Goal: Navigation & Orientation: Find specific page/section

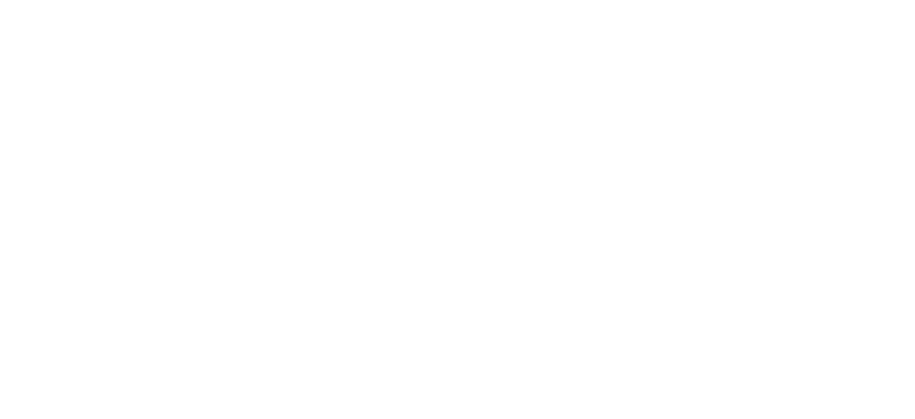
select select "*"
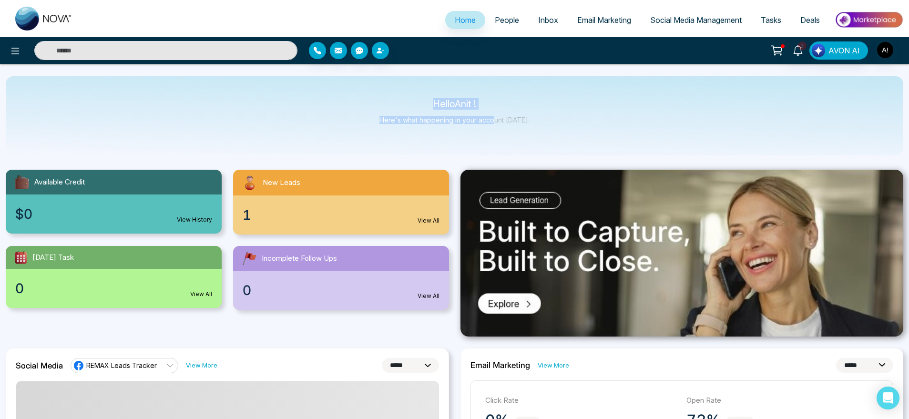
drag, startPoint x: 404, startPoint y: 106, endPoint x: 516, endPoint y: 119, distance: 112.2
click at [516, 119] on div "Hello Anit ! Here's what happening in your account today." at bounding box center [454, 115] width 150 height 31
click at [516, 119] on p "Here's what happening in your account today." at bounding box center [454, 120] width 150 height 8
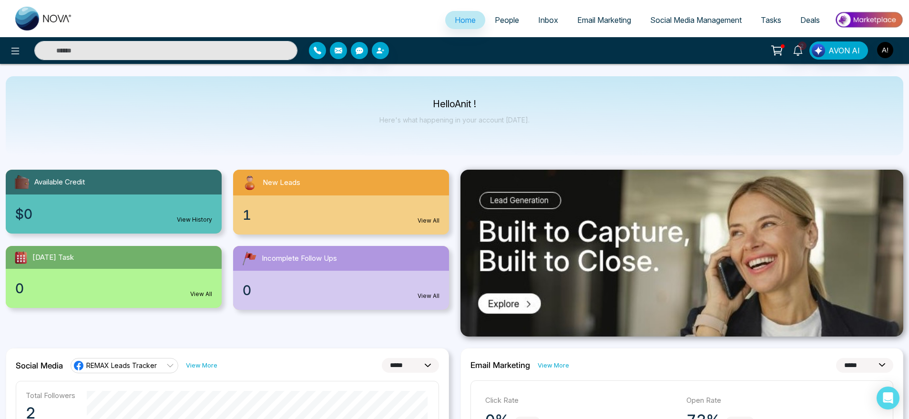
click at [503, 17] on span "People" at bounding box center [507, 20] width 24 height 10
click at [7, 45] on button at bounding box center [15, 50] width 19 height 19
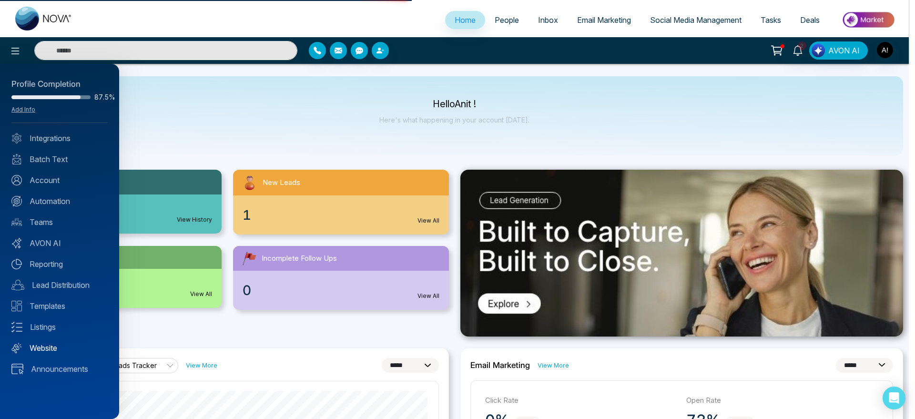
click at [47, 345] on link "Website" at bounding box center [59, 347] width 96 height 11
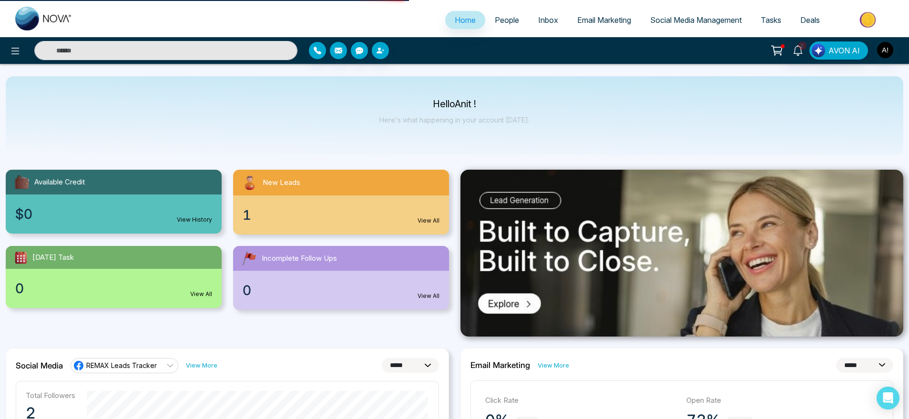
drag, startPoint x: 421, startPoint y: 96, endPoint x: 555, endPoint y: 121, distance: 136.2
click at [555, 121] on div "Hello Anit ! Here's what happening in your account today." at bounding box center [454, 115] width 897 height 79
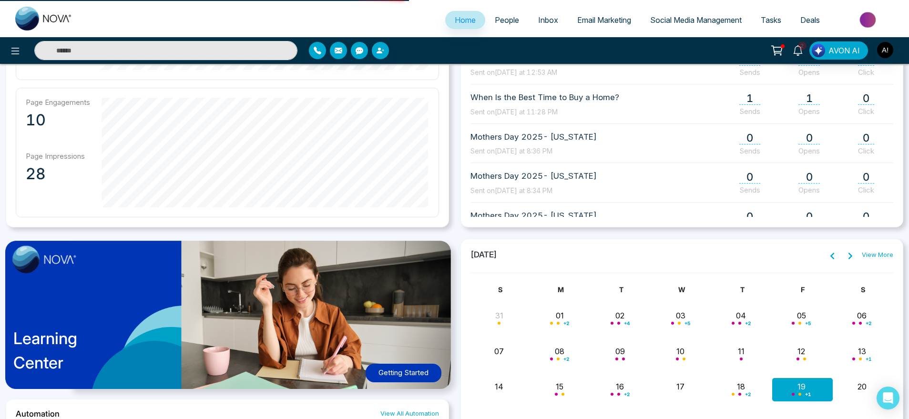
scroll to position [566, 0]
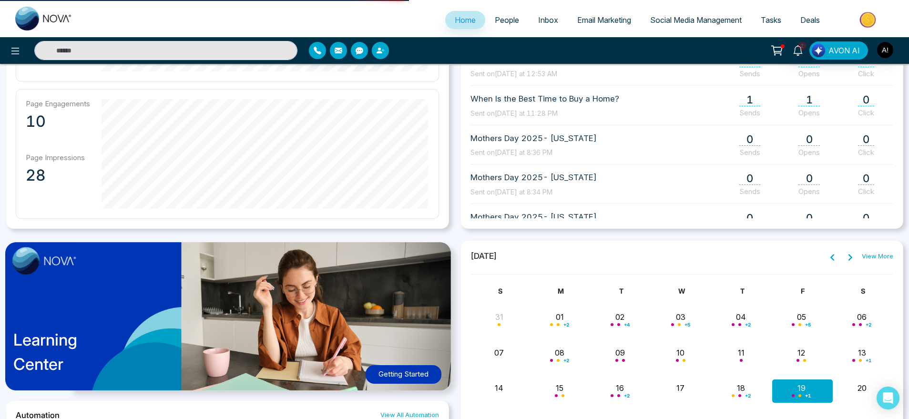
click at [579, 22] on span "Email Marketing" at bounding box center [604, 20] width 54 height 10
click at [599, 26] on link "Email Marketing" at bounding box center [603, 20] width 73 height 18
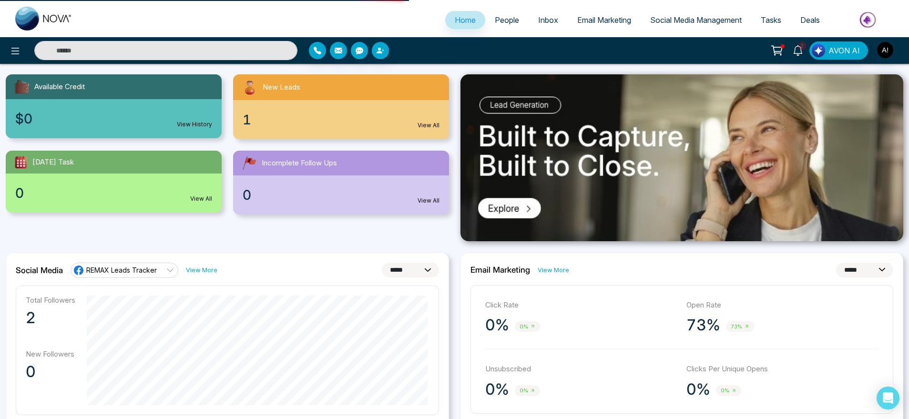
scroll to position [0, 0]
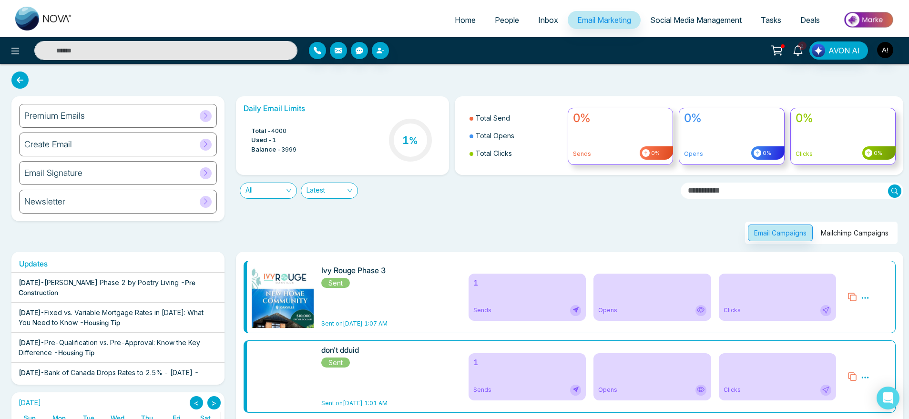
click at [465, 21] on span "Home" at bounding box center [465, 20] width 21 height 10
